Goal: Register for event/course

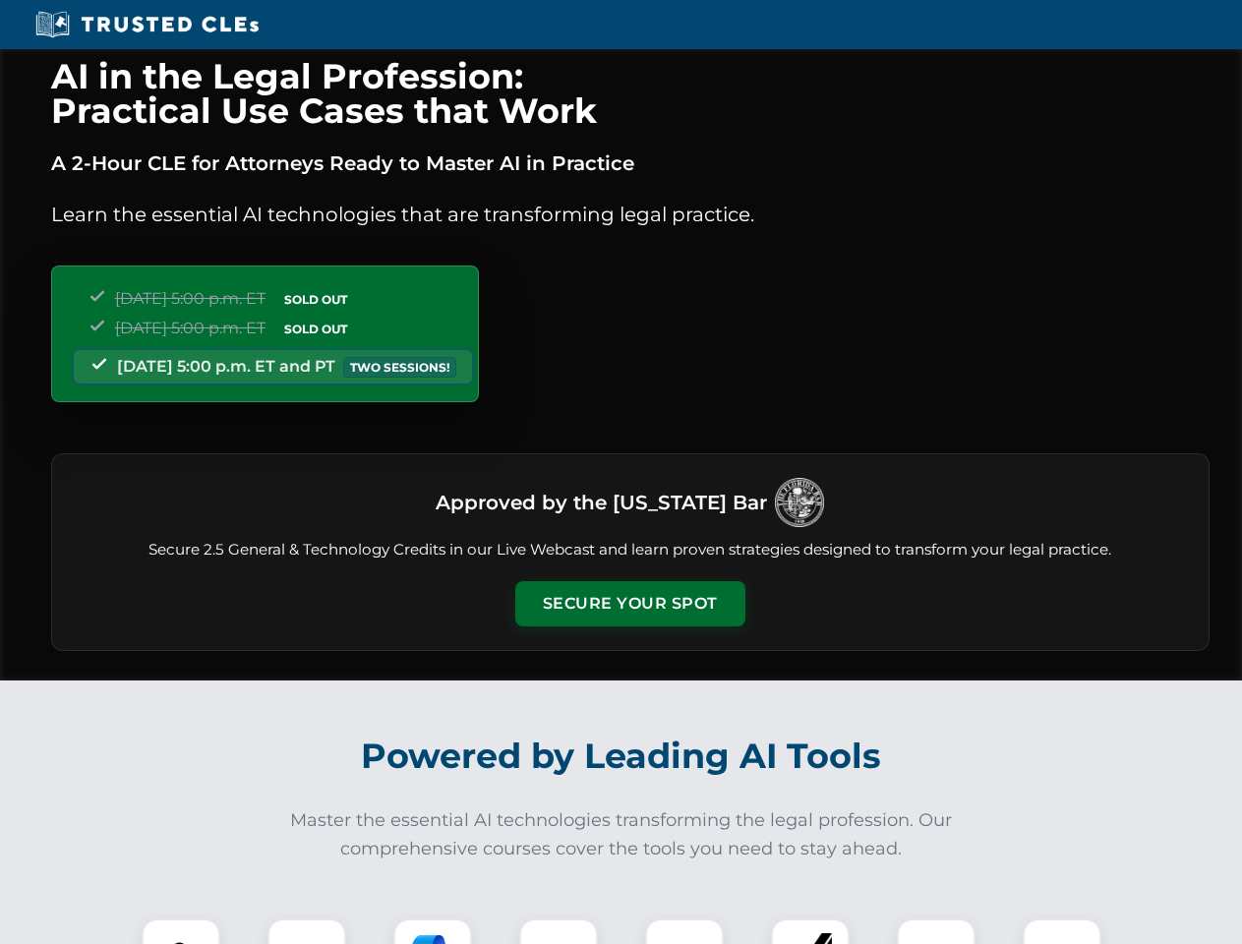
click at [629, 604] on button "Secure Your Spot" at bounding box center [630, 603] width 230 height 45
click at [181, 931] on img at bounding box center [180, 957] width 57 height 57
click at [307, 931] on div at bounding box center [306, 957] width 79 height 79
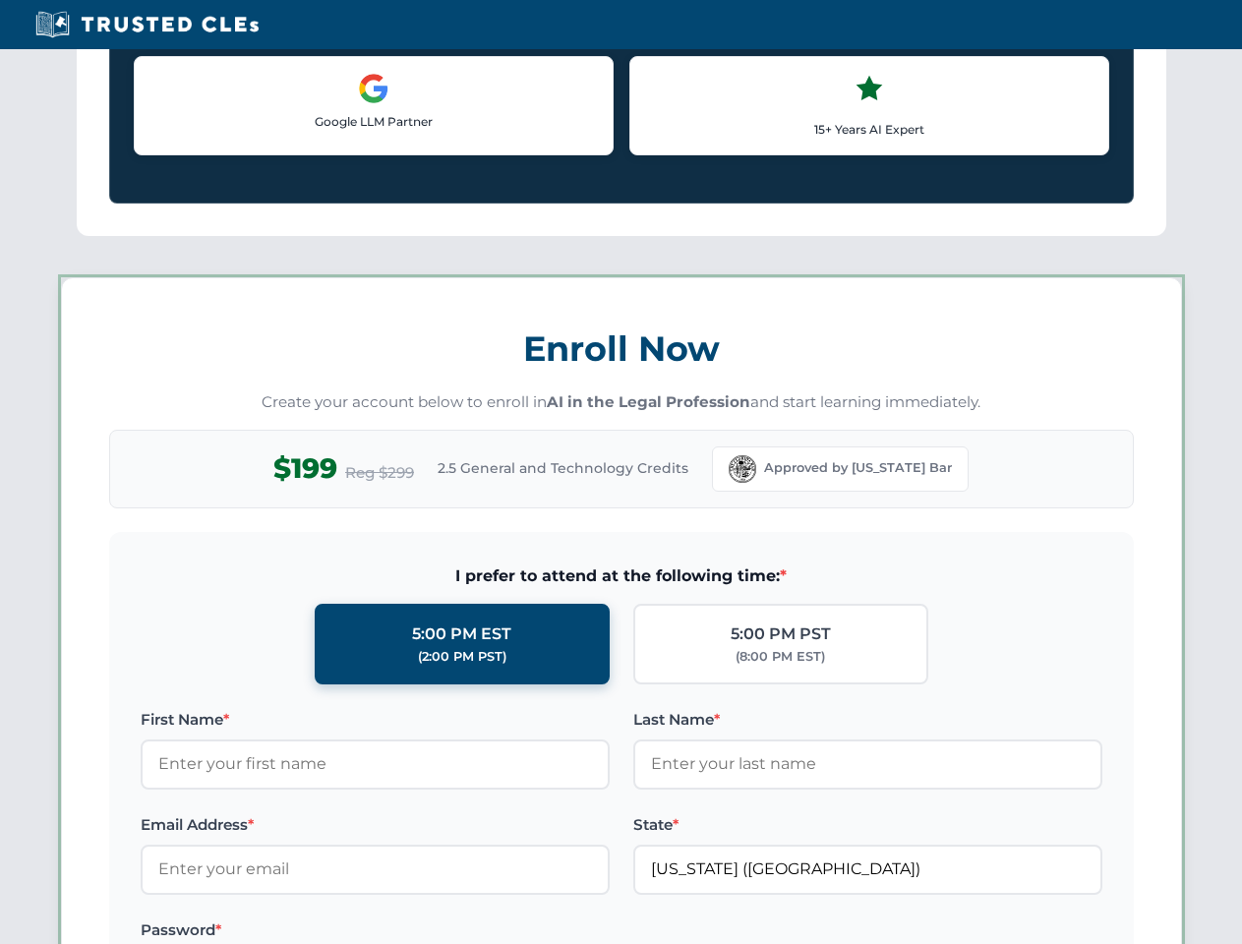
click at [558, 931] on label "Password *" at bounding box center [375, 930] width 469 height 24
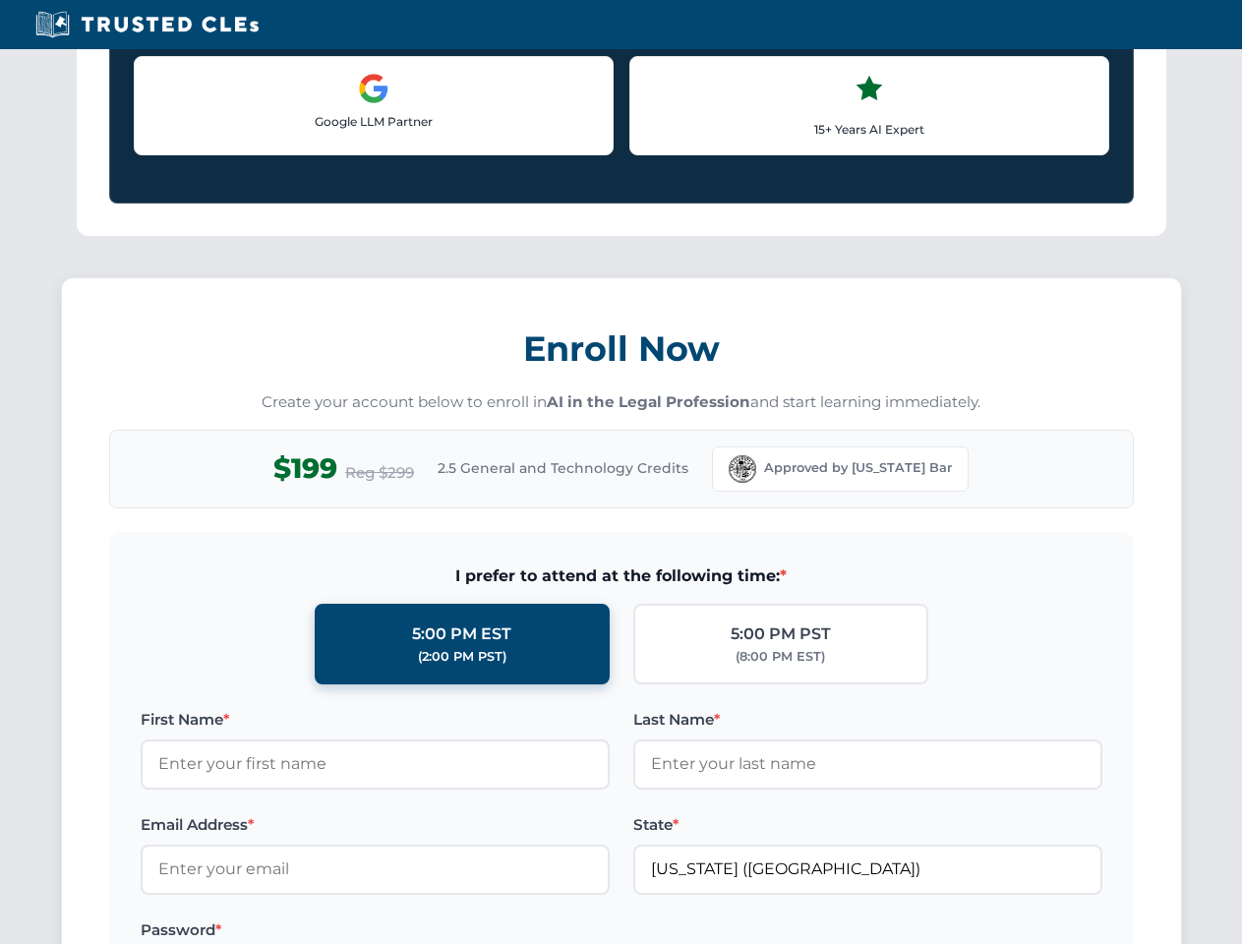
scroll to position [1930, 0]
